Goal: Information Seeking & Learning: Learn about a topic

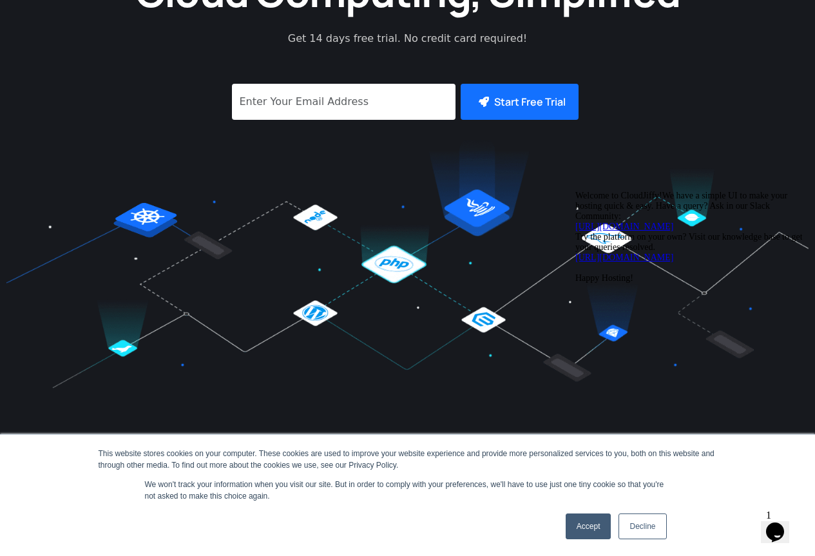
scroll to position [386, 0]
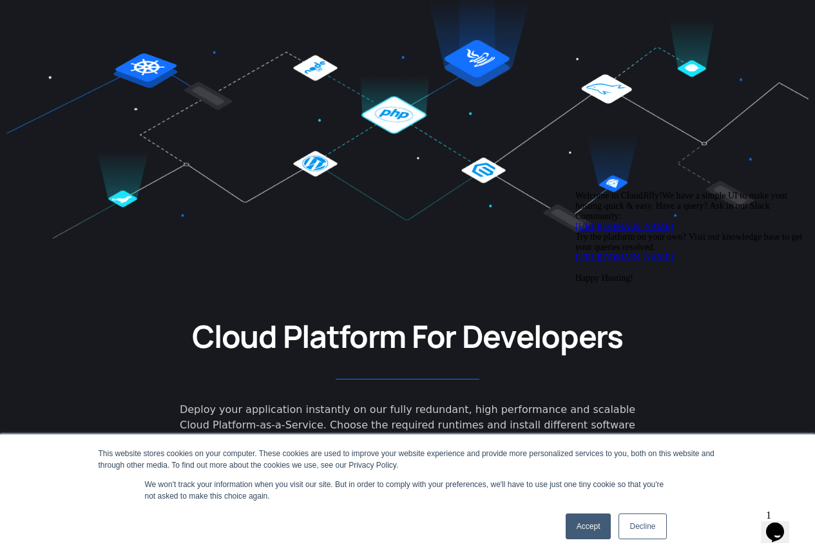
click at [793, 191] on div "Chat attention grabber" at bounding box center [691, 191] width 232 height 0
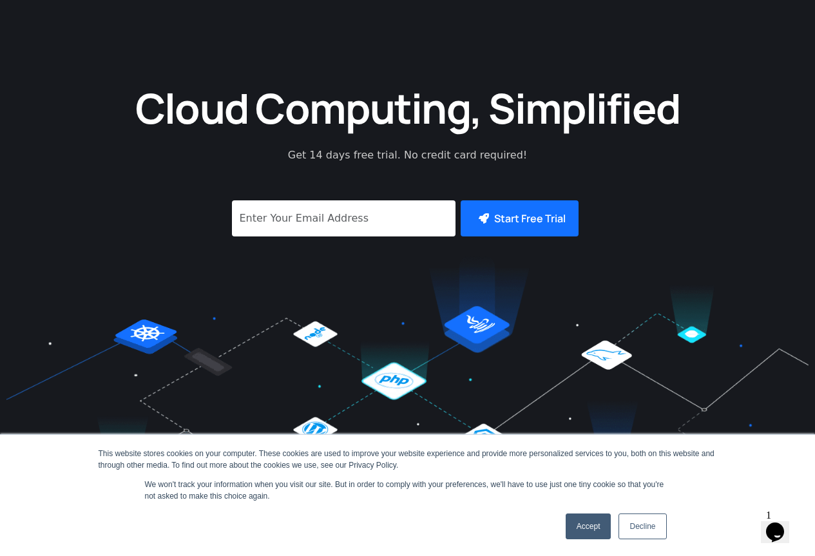
scroll to position [0, 0]
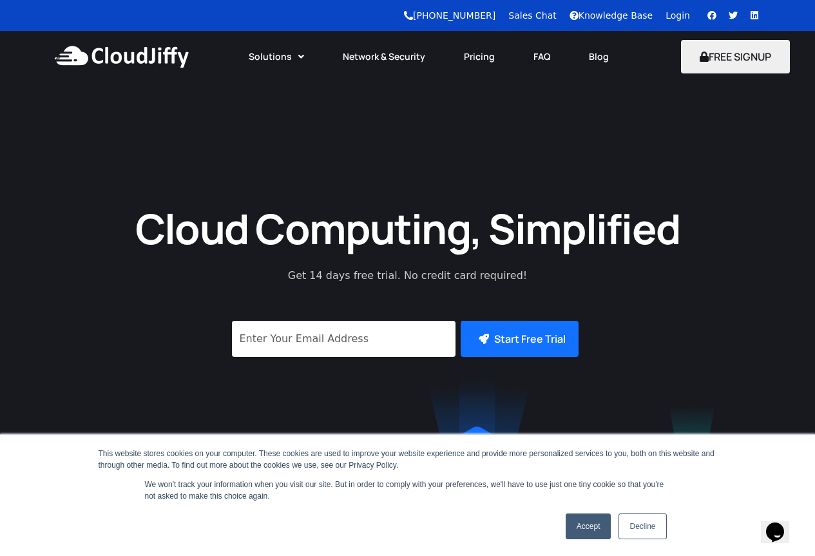
click at [267, 118] on div "Cloud Computing, Simplified Get 14 days free trial. No credit card required! Su…" at bounding box center [407, 356] width 815 height 549
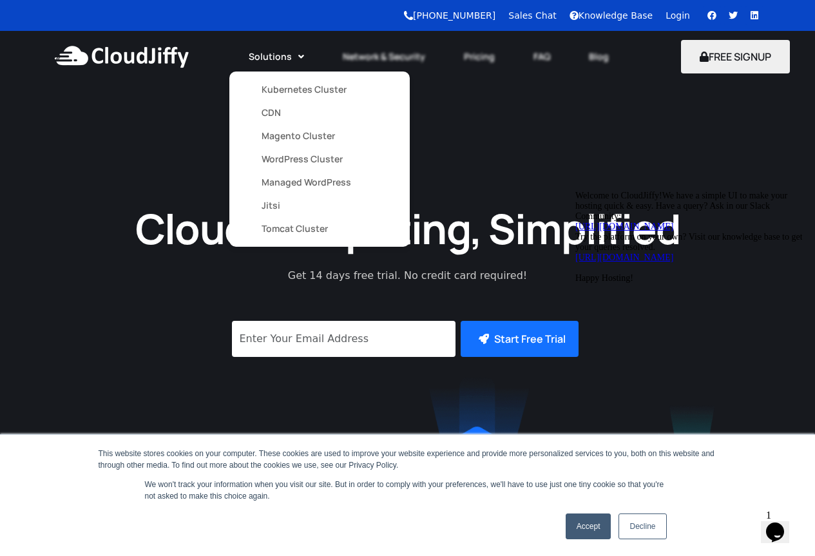
click at [287, 54] on link "Solutions" at bounding box center [276, 56] width 94 height 28
click at [286, 89] on link "Kubernetes Cluster" at bounding box center [319, 89] width 116 height 23
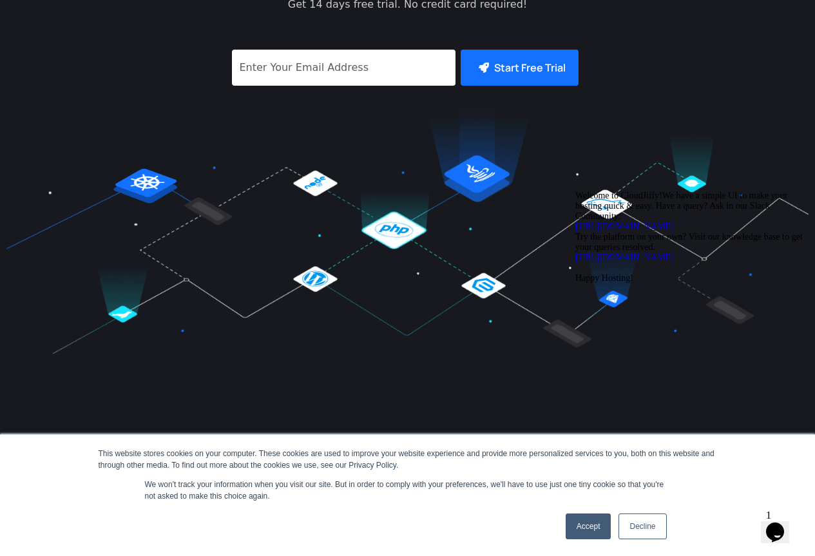
scroll to position [451, 0]
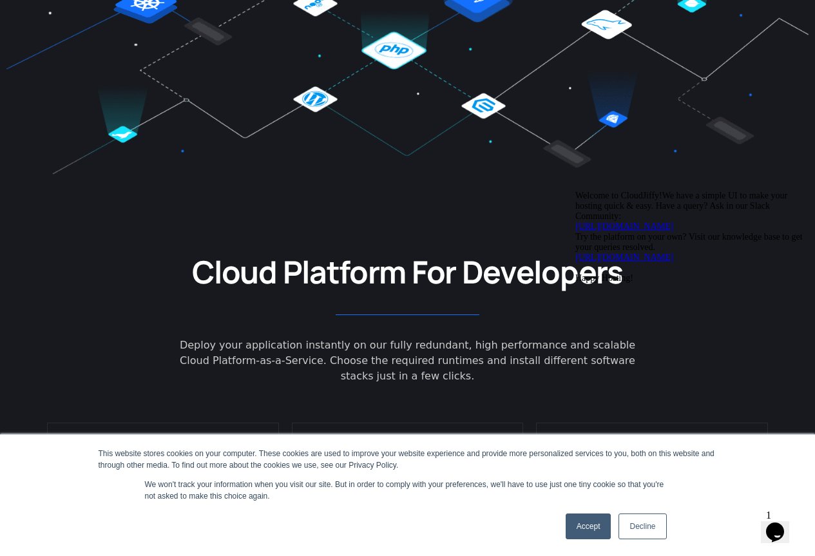
click at [604, 524] on link "Accept" at bounding box center [588, 526] width 46 height 26
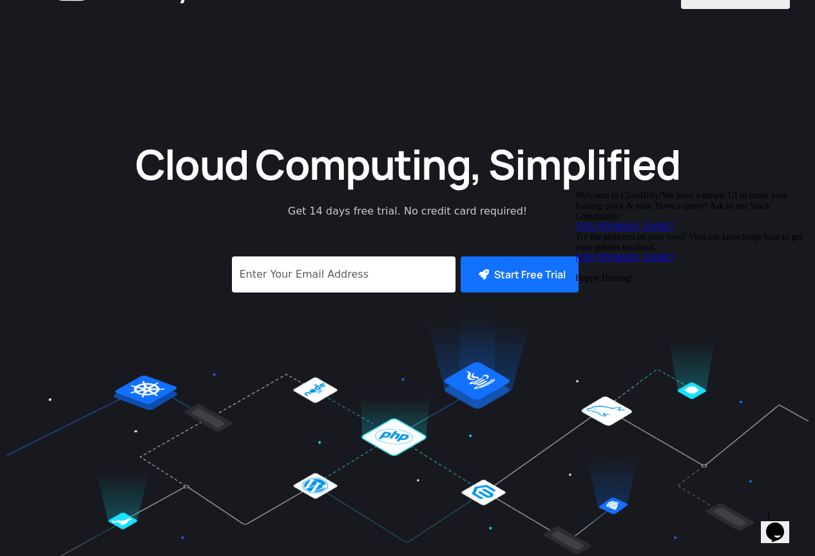
scroll to position [0, 0]
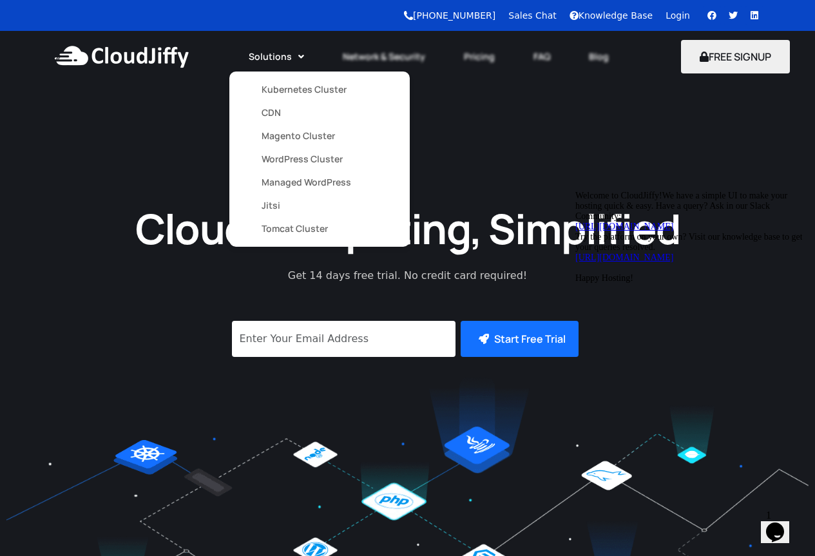
click at [287, 91] on link "Kubernetes Cluster" at bounding box center [319, 89] width 116 height 23
click at [297, 89] on link "Kubernetes Cluster" at bounding box center [319, 89] width 116 height 23
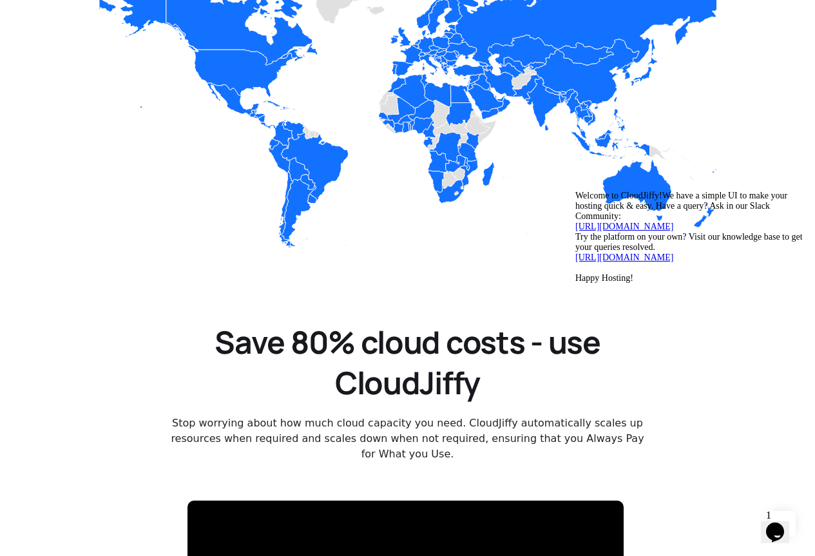
scroll to position [1739, 0]
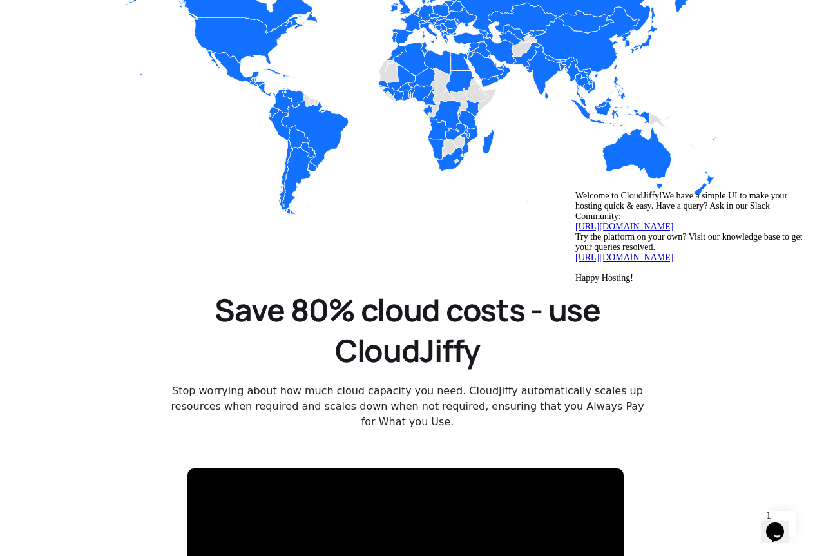
click at [575, 191] on icon "Chat attention grabber" at bounding box center [575, 191] width 0 height 0
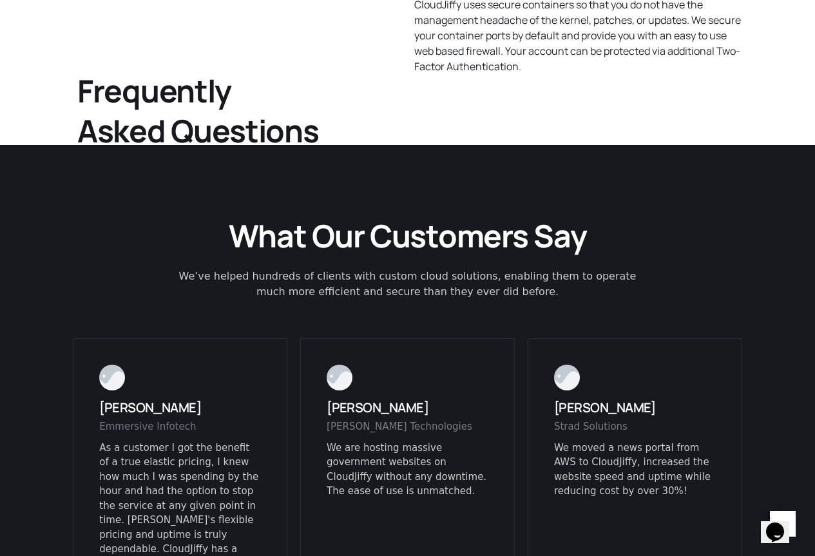
scroll to position [3091, 0]
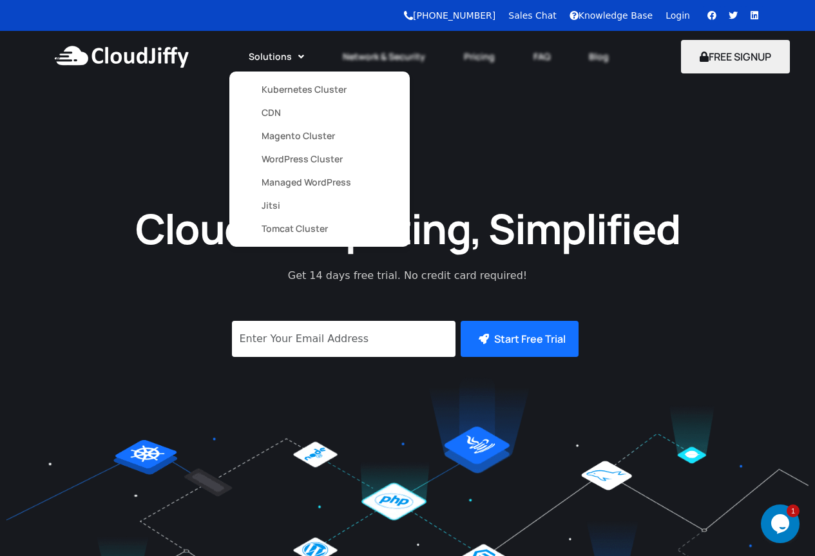
click at [303, 88] on link "Kubernetes Cluster" at bounding box center [319, 89] width 116 height 23
click at [269, 118] on link "CDN" at bounding box center [319, 112] width 116 height 23
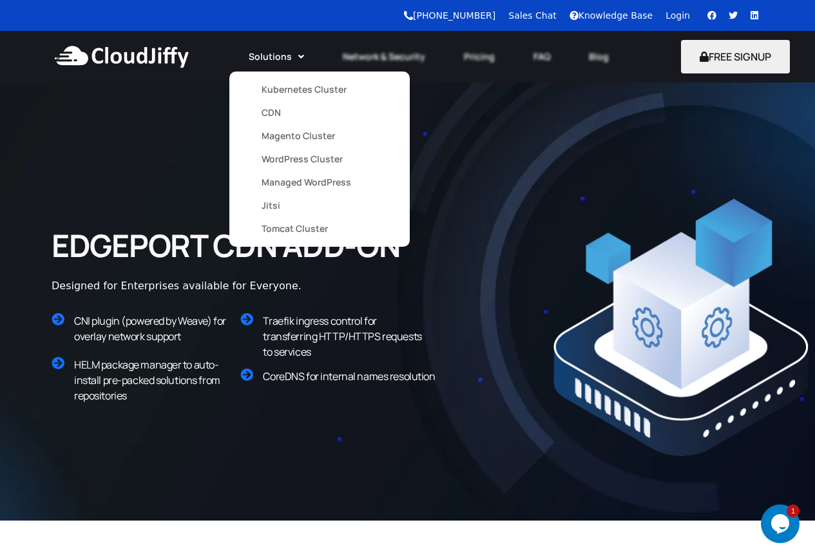
click at [283, 90] on link "Kubernetes Cluster" at bounding box center [319, 89] width 116 height 23
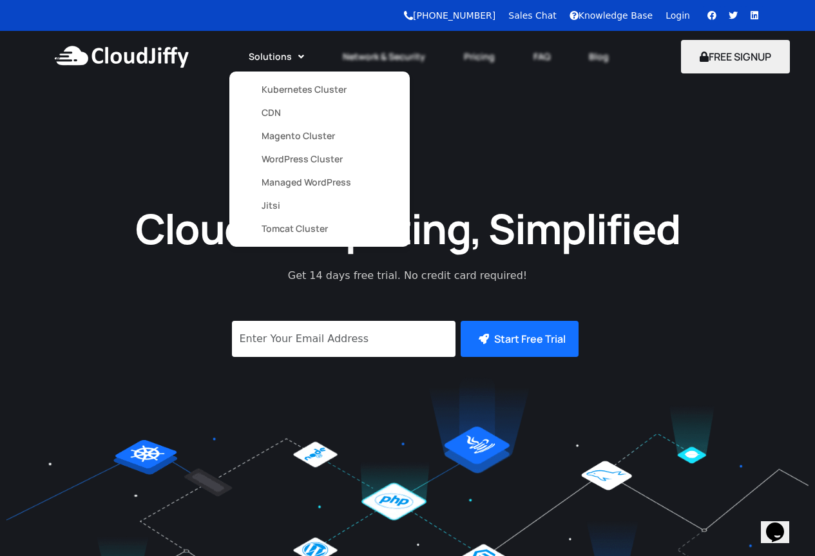
click at [279, 88] on link "Kubernetes Cluster" at bounding box center [319, 89] width 116 height 23
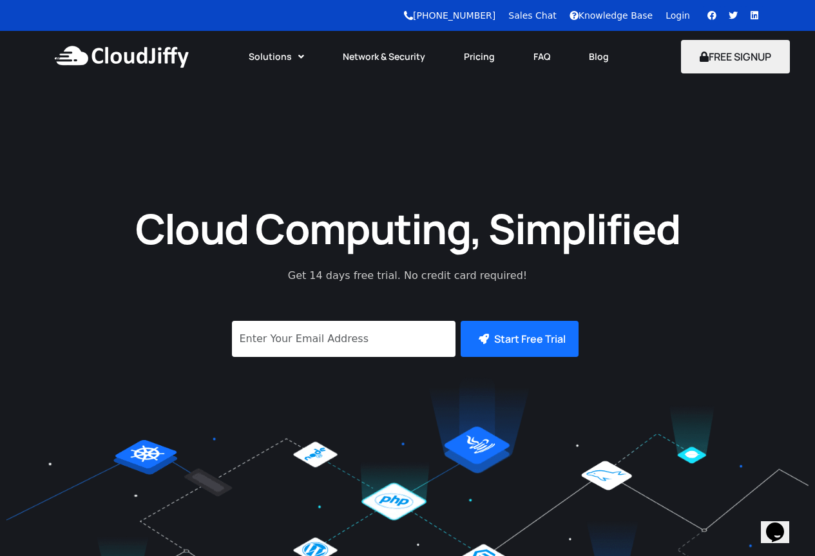
drag, startPoint x: 321, startPoint y: 70, endPoint x: 648, endPoint y: 131, distance: 332.8
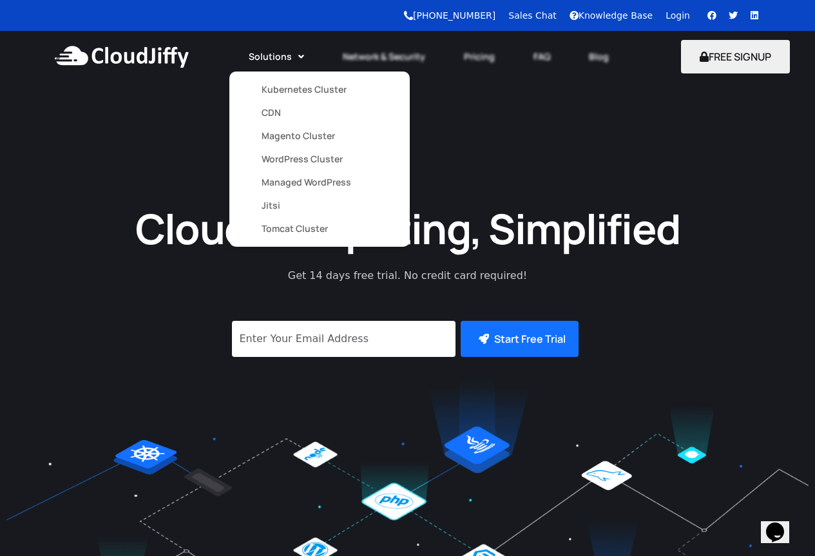
drag, startPoint x: 648, startPoint y: 131, endPoint x: 280, endPoint y: 60, distance: 375.2
click at [280, 60] on link "Solutions" at bounding box center [276, 56] width 94 height 28
click at [274, 88] on link "Kubernetes Cluster" at bounding box center [319, 89] width 116 height 23
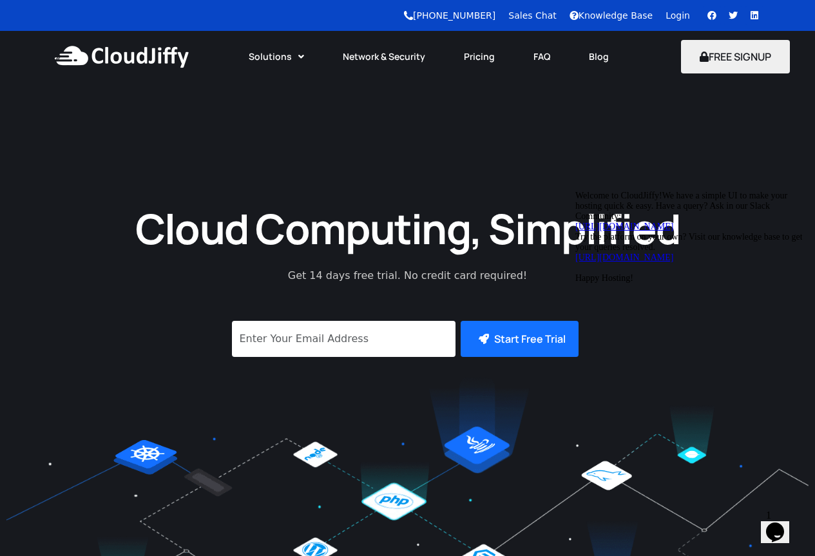
click at [96, 52] on img at bounding box center [122, 56] width 140 height 39
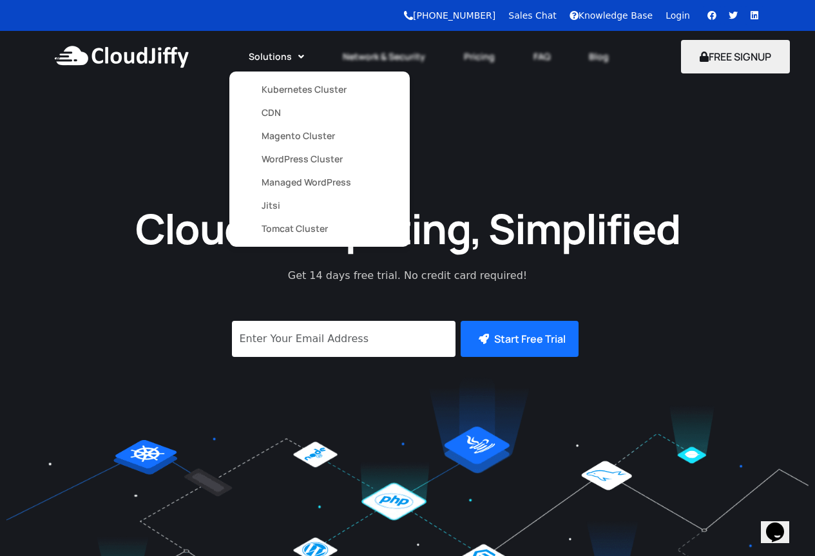
click at [281, 108] on link "CDN" at bounding box center [319, 112] width 116 height 23
click at [266, 62] on link "Solutions" at bounding box center [276, 56] width 94 height 28
click at [279, 93] on link "Kubernetes Cluster" at bounding box center [319, 89] width 116 height 23
click at [286, 138] on link "Magento Cluster" at bounding box center [319, 135] width 116 height 23
click at [290, 163] on link "WordPress Cluster" at bounding box center [319, 158] width 116 height 23
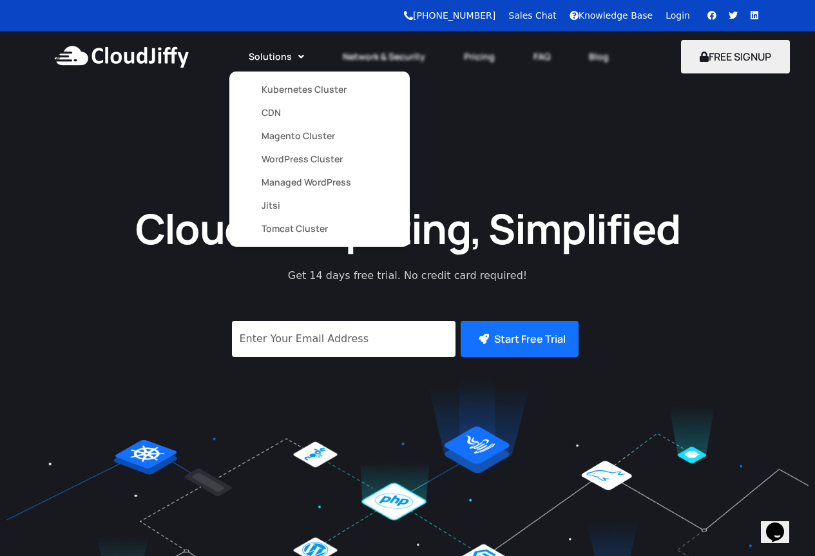
click at [296, 184] on link "Managed WordPress" at bounding box center [319, 182] width 116 height 23
click at [278, 203] on link "Jitsi" at bounding box center [319, 205] width 116 height 23
click at [287, 240] on link "Tomcat Cluster" at bounding box center [319, 228] width 116 height 23
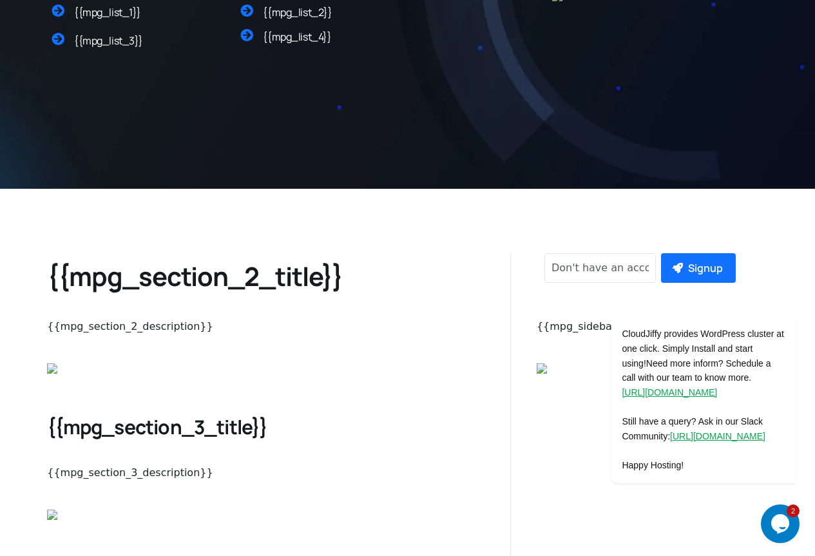
scroll to position [129, 0]
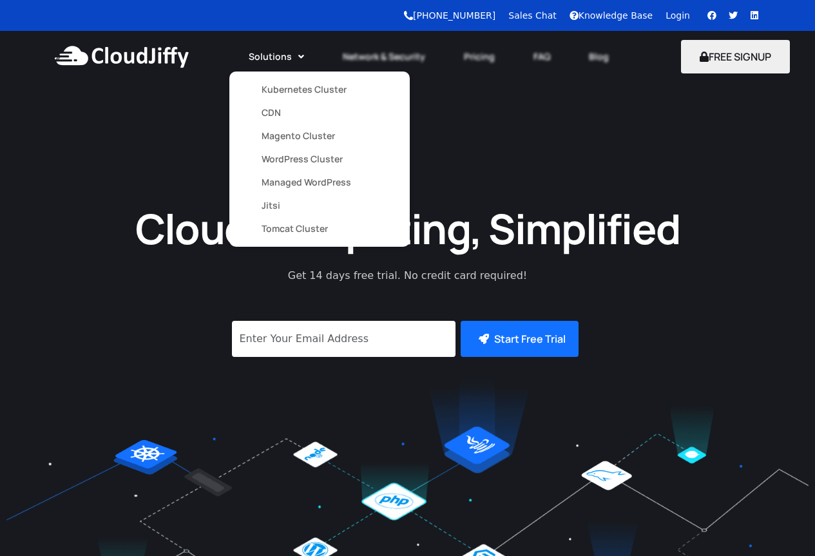
click at [282, 93] on link "Kubernetes Cluster" at bounding box center [319, 89] width 116 height 23
click at [279, 113] on link "CDN" at bounding box center [319, 112] width 116 height 23
drag, startPoint x: 276, startPoint y: 141, endPoint x: 276, endPoint y: 148, distance: 7.1
click at [276, 142] on link "Magento Cluster" at bounding box center [319, 135] width 116 height 23
click at [278, 164] on link "WordPress Cluster" at bounding box center [319, 158] width 116 height 23
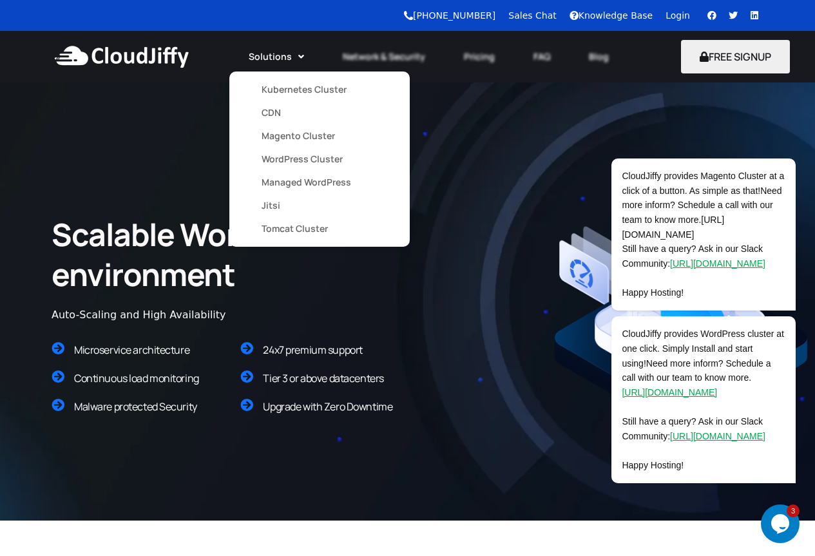
click at [301, 91] on link "Kubernetes Cluster" at bounding box center [319, 89] width 116 height 23
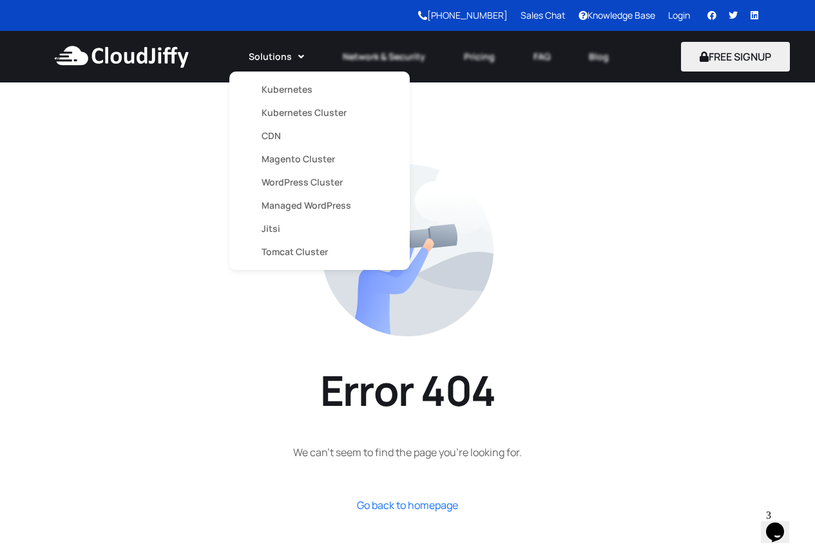
click at [276, 93] on link "Kubernetes" at bounding box center [319, 89] width 116 height 23
click at [287, 91] on link "Kubernetes" at bounding box center [319, 89] width 116 height 23
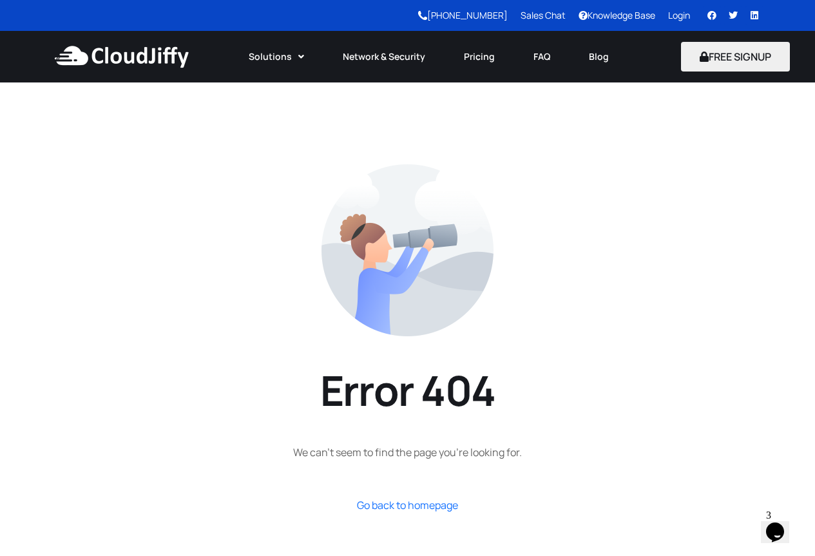
click at [568, 413] on section "Error 404 We can’t seem to find the page you’re looking for. Go back to homepage" at bounding box center [407, 338] width 815 height 513
